Goal: Find specific page/section: Find specific page/section

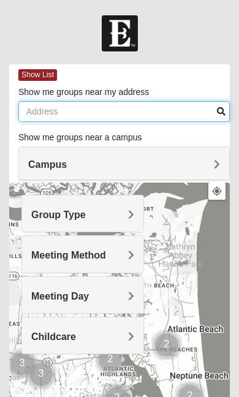
click at [66, 116] on input "Show me groups near my address" at bounding box center [123, 111] width 211 height 21
type input "32246"
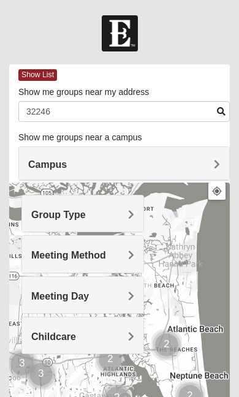
click at [67, 166] on span "Campus" at bounding box center [47, 164] width 39 height 10
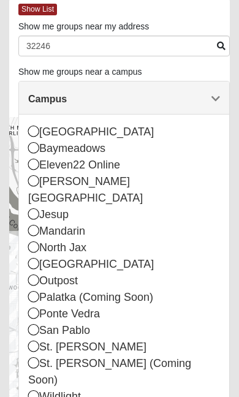
scroll to position [66, 0]
click at [34, 324] on icon at bounding box center [33, 329] width 11 height 11
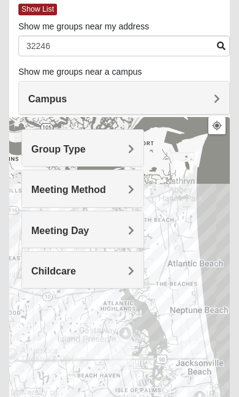
scroll to position [66, 0]
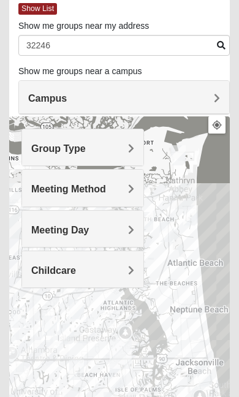
click at [211, 102] on h4 "Campus" at bounding box center [124, 99] width 192 height 12
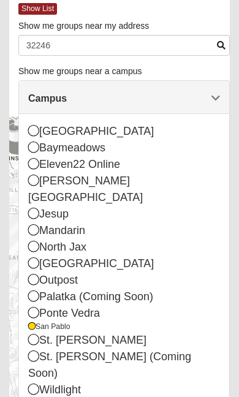
click at [67, 99] on span "Campus" at bounding box center [47, 98] width 39 height 10
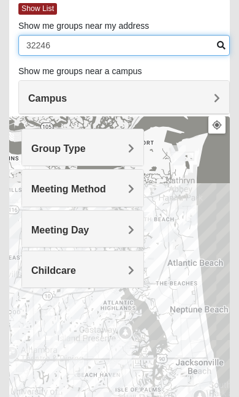
click at [216, 45] on input "32246" at bounding box center [123, 45] width 211 height 21
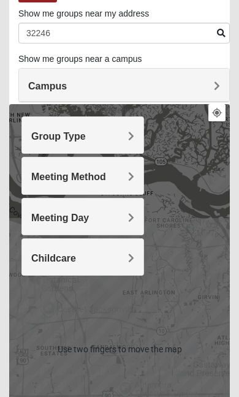
scroll to position [79, 0]
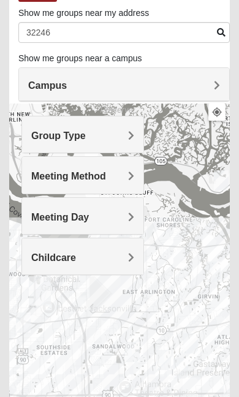
click at [127, 134] on h4 "Group Type" at bounding box center [82, 136] width 103 height 12
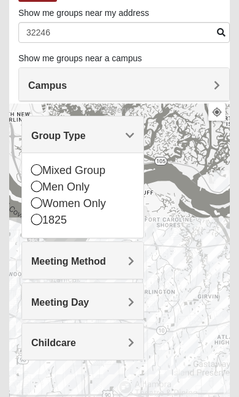
click at [38, 207] on icon at bounding box center [36, 202] width 11 height 11
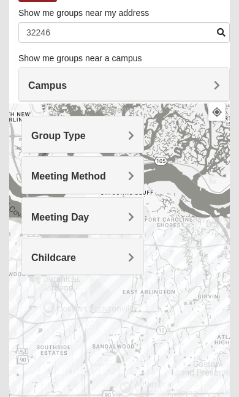
click at [135, 176] on div "Meeting Method" at bounding box center [82, 175] width 121 height 36
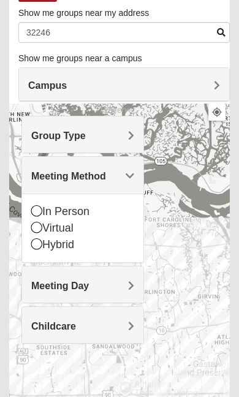
click at [35, 216] on div "In Person" at bounding box center [82, 212] width 103 height 17
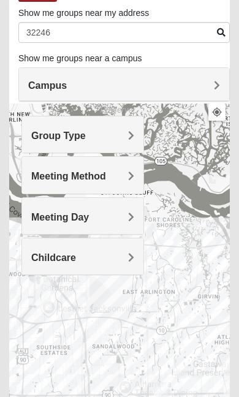
click at [138, 215] on div "Meeting Day" at bounding box center [82, 216] width 121 height 36
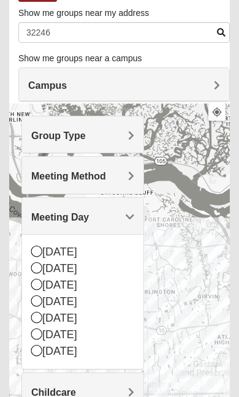
click at [41, 284] on icon at bounding box center [36, 284] width 11 height 11
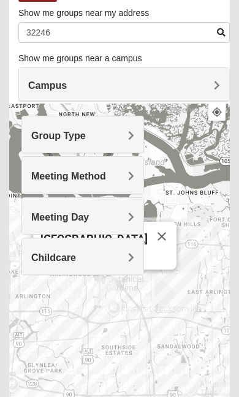
click at [89, 214] on span "Meeting Day" at bounding box center [60, 217] width 58 height 10
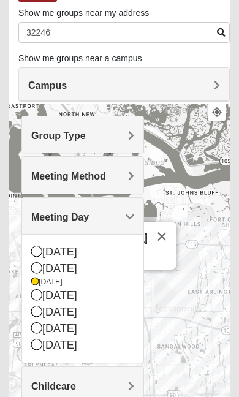
click at [32, 286] on div "[DATE]" at bounding box center [82, 282] width 103 height 10
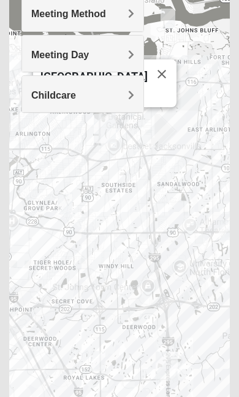
scroll to position [242, 0]
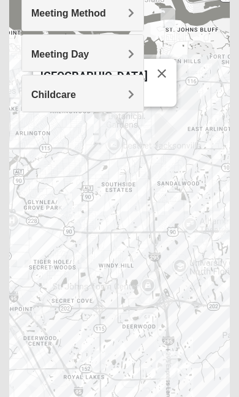
click at [176, 175] on div "Arlington [STREET_ADDRESS]" at bounding box center [119, 186] width 221 height 490
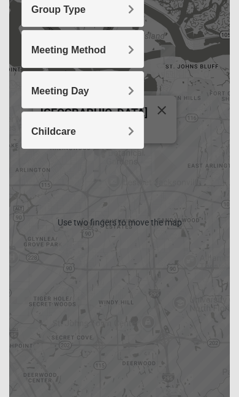
scroll to position [204, 0]
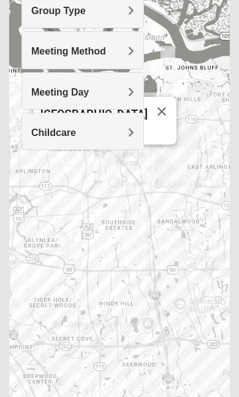
click at [185, 211] on div "Arlington [STREET_ADDRESS]" at bounding box center [119, 224] width 221 height 490
click at [188, 271] on div "Arlington [STREET_ADDRESS]" at bounding box center [119, 224] width 221 height 490
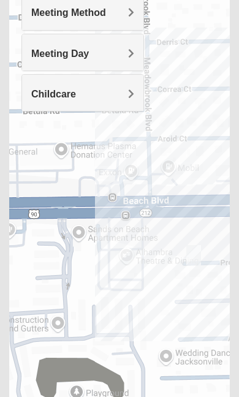
scroll to position [0, 0]
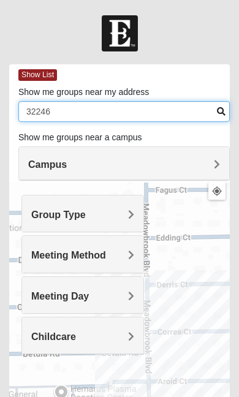
click at [215, 105] on input "32246" at bounding box center [123, 111] width 211 height 21
